Goal: Check status: Check status

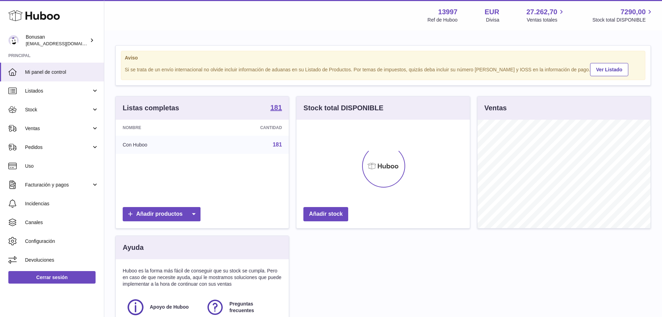
scroll to position [108, 173]
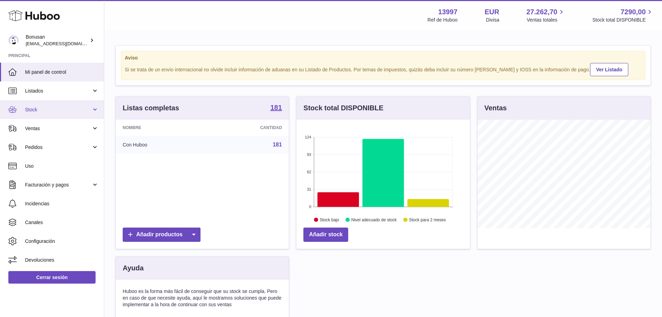
click at [93, 111] on link "Stock" at bounding box center [52, 109] width 104 height 19
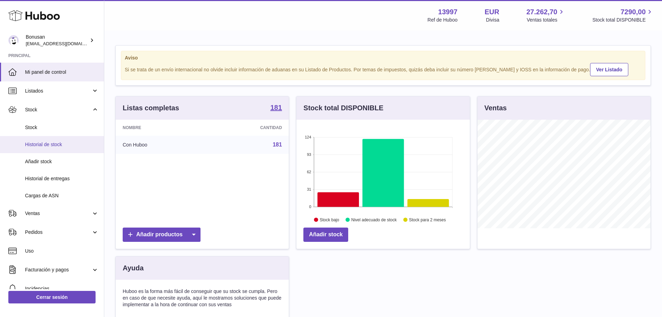
click at [62, 146] on span "Historial de stock" at bounding box center [62, 144] width 74 height 7
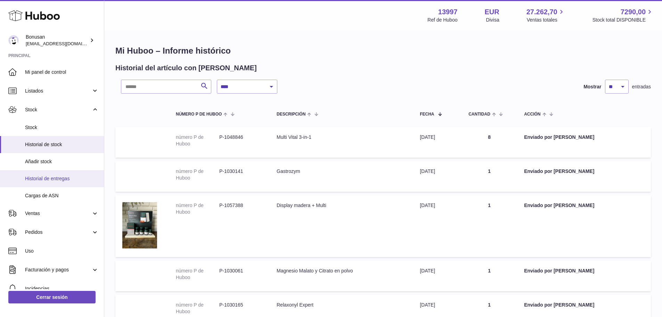
click at [62, 179] on span "Historial de entregas" at bounding box center [62, 178] width 74 height 7
click at [41, 178] on span "Historial de entregas" at bounding box center [62, 178] width 74 height 7
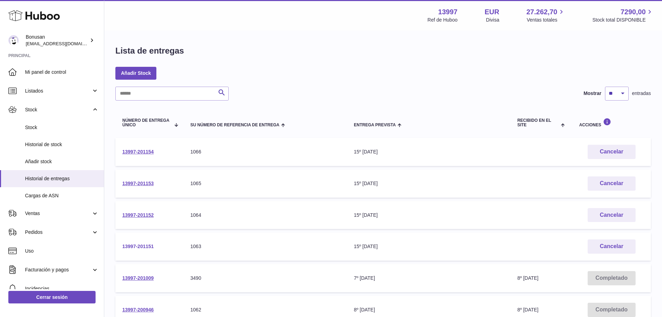
click at [144, 246] on link "13997-201151" at bounding box center [137, 246] width 31 height 6
click at [135, 214] on link "13997-201152" at bounding box center [137, 215] width 31 height 6
click at [145, 183] on link "13997-201153" at bounding box center [137, 183] width 31 height 6
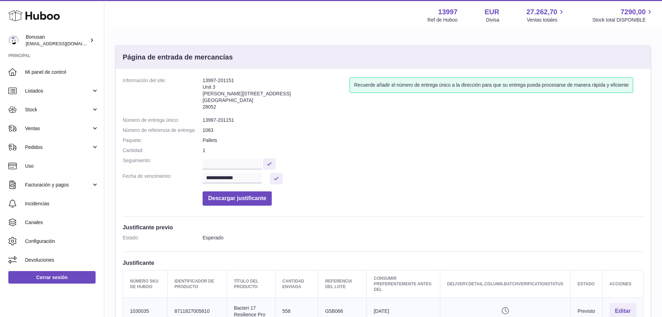
scroll to position [70, 0]
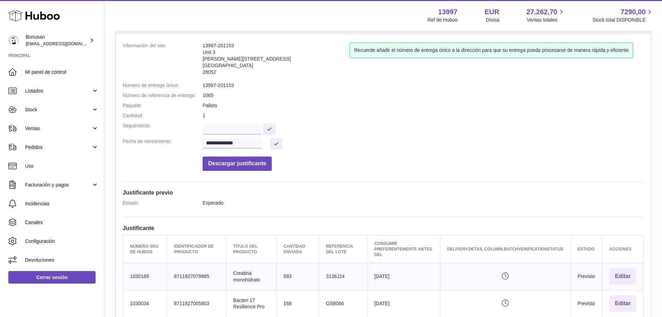
scroll to position [139, 0]
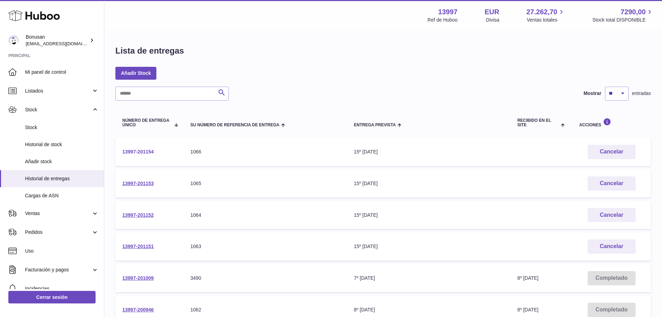
click at [136, 151] on link "13997-201154" at bounding box center [137, 152] width 31 height 6
